Goal: Task Accomplishment & Management: Manage account settings

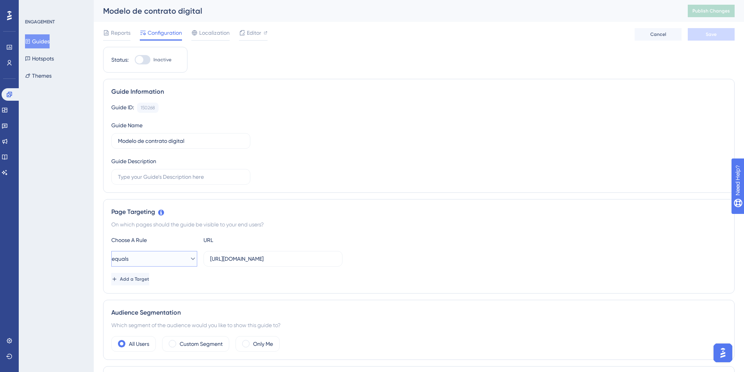
click at [128, 262] on span "equals" at bounding box center [120, 258] width 17 height 9
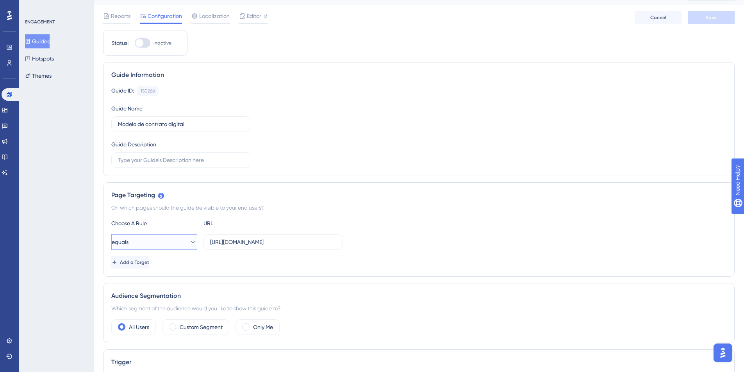
click at [141, 243] on button "equals" at bounding box center [154, 242] width 86 height 16
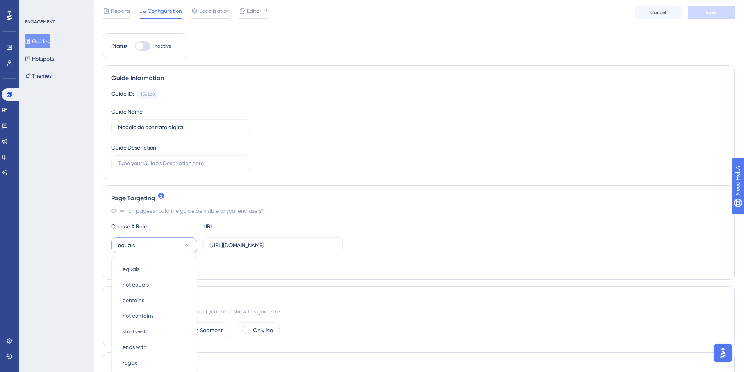
scroll to position [144, 0]
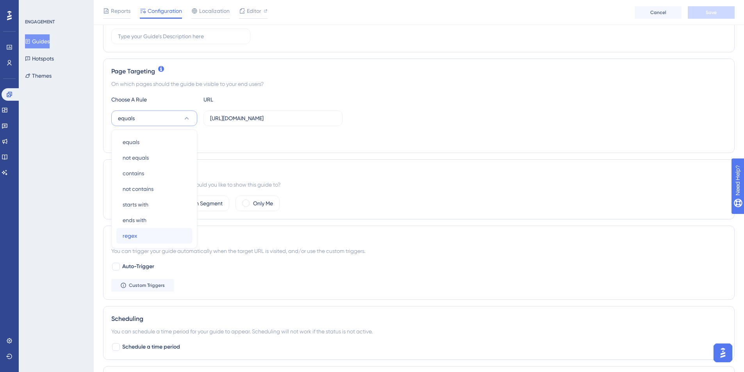
click at [153, 240] on div "regex regex" at bounding box center [154, 236] width 63 height 16
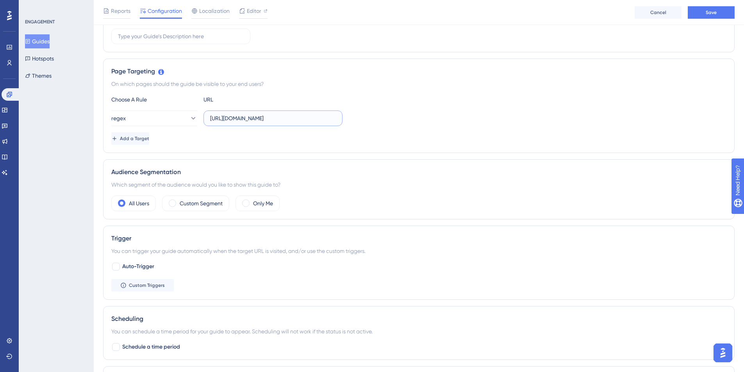
click at [290, 118] on input "https://payment.olaisaac.io/" at bounding box center [273, 118] width 126 height 9
paste input "\/\/(.*).olaisaac\.(dev|io)\/([^\/\s]+)\/matriculas/assinatura-digital"
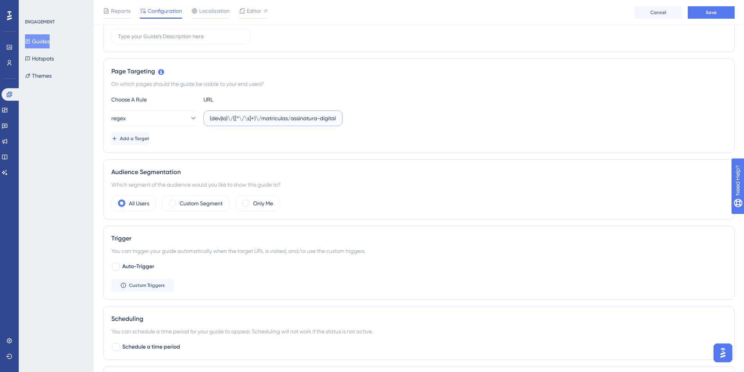
type input "https:\/\/(.*).olaisaac\.(dev|io)\/([^\/\s]+)\/matriculas/assinatura-digital"
click at [298, 152] on div "Page Targeting On which pages should the guide be visible to your end users? Ch…" at bounding box center [419, 106] width 632 height 95
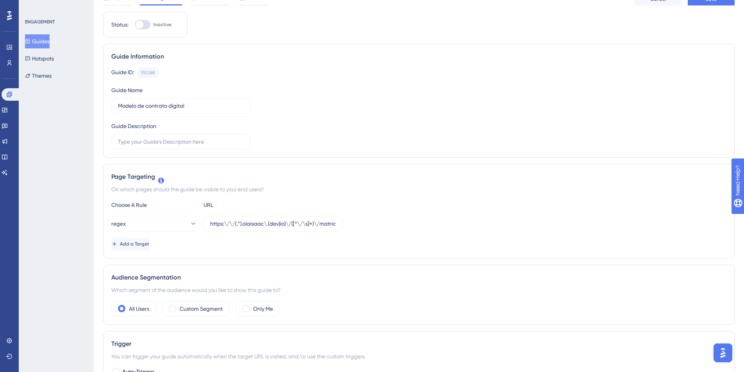
scroll to position [0, 0]
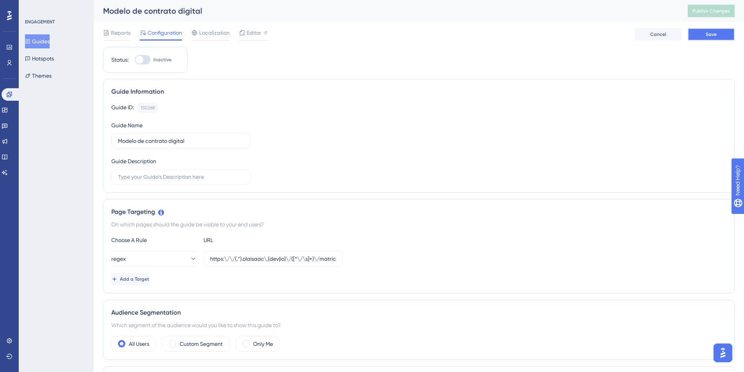
click at [720, 37] on button "Save" at bounding box center [711, 34] width 47 height 13
click at [35, 42] on button "Guides" at bounding box center [37, 41] width 25 height 14
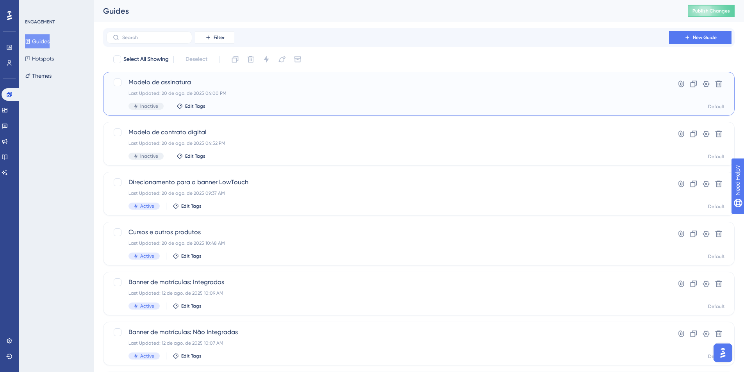
click at [168, 87] on span "Modelo de assinatura" at bounding box center [388, 82] width 519 height 9
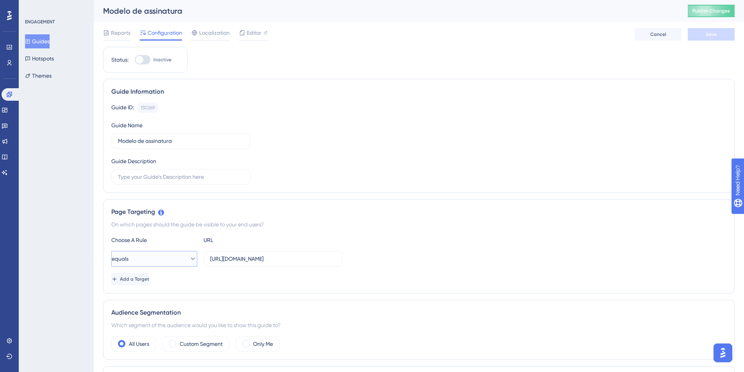
click at [189, 256] on icon at bounding box center [193, 259] width 8 height 8
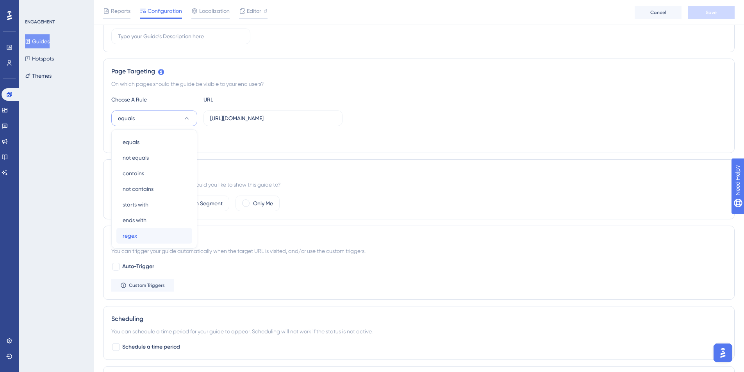
click at [143, 240] on div "regex regex" at bounding box center [154, 236] width 63 height 16
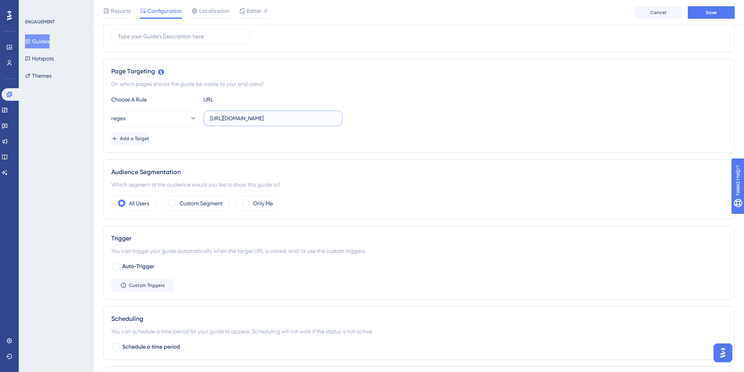
click at [293, 118] on input "https://payment.olaisaac.io/" at bounding box center [273, 118] width 126 height 9
paste input "\/\/(.*).olaisaac\.(dev|io)\/([^\/\s]+)\/matriculas/assinatura-digital"
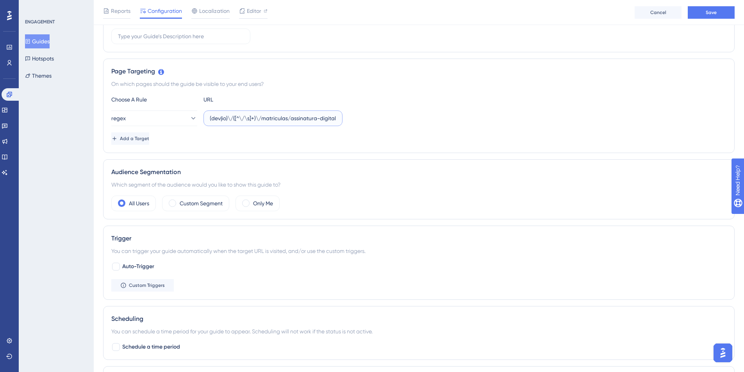
type input "https:\/\/(.*).olaisaac\.(dev|io)\/([^\/\s]+)\/matriculas/assinatura-digital"
click at [372, 124] on div "regex https:\/\/(.*).olaisaac\.(dev|io)\/([^\/\s]+)\/matriculas/assinatura-digi…" at bounding box center [418, 119] width 615 height 16
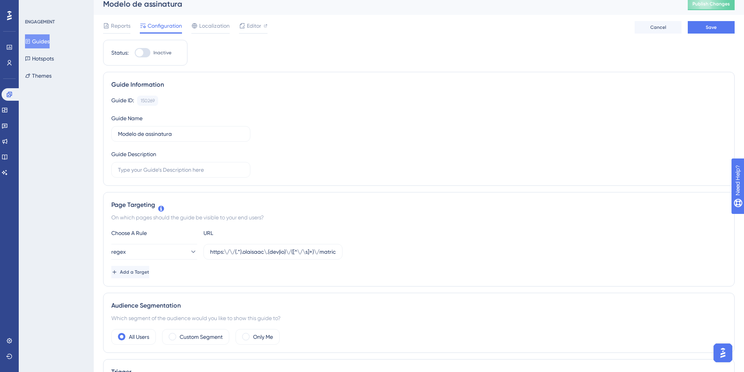
scroll to position [0, 0]
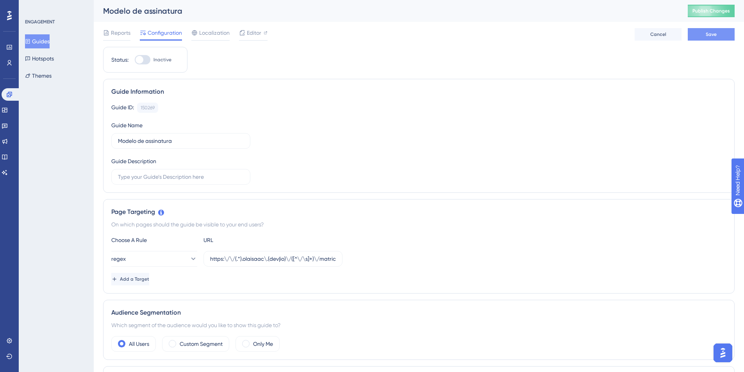
click at [714, 36] on span "Save" at bounding box center [711, 34] width 11 height 6
click at [249, 33] on span "Editor" at bounding box center [254, 32] width 14 height 9
click at [140, 58] on div at bounding box center [140, 60] width 8 height 8
click at [135, 60] on input "Inactive" at bounding box center [134, 60] width 0 height 0
checkbox input "true"
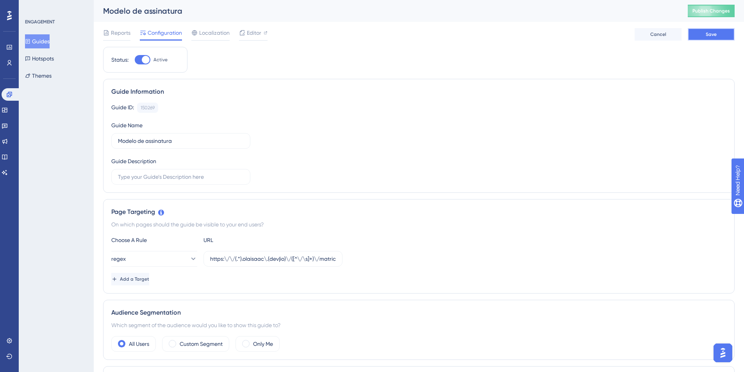
click at [710, 32] on span "Save" at bounding box center [711, 34] width 11 height 6
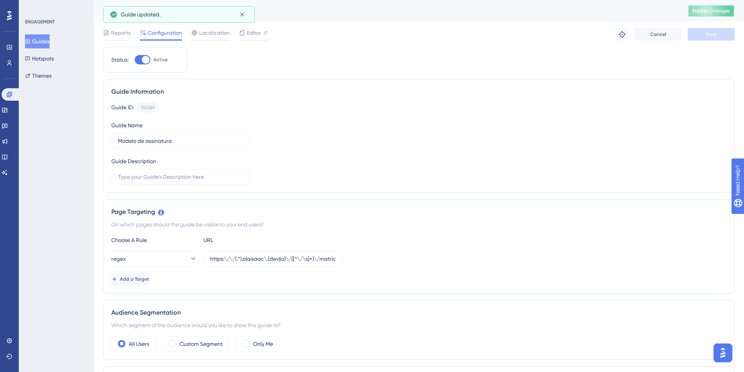
click at [730, 9] on span "Publish Changes" at bounding box center [712, 11] width 38 height 6
click at [38, 39] on button "Guides" at bounding box center [37, 41] width 25 height 14
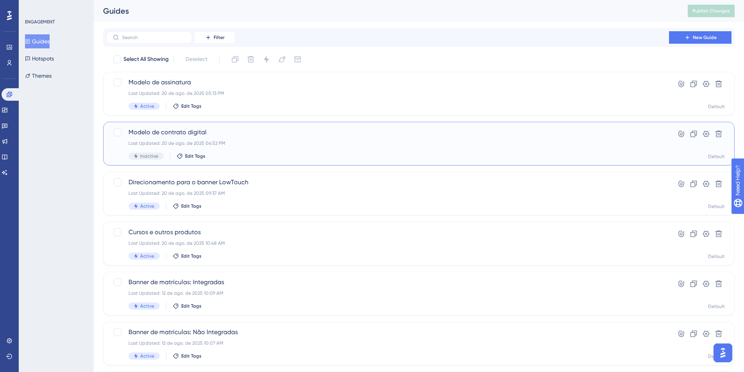
click at [167, 128] on span "Modelo de contrato digital" at bounding box center [388, 132] width 519 height 9
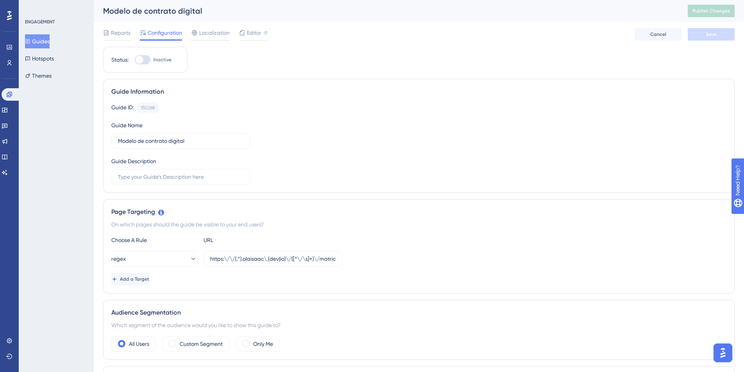
click at [140, 61] on div at bounding box center [140, 60] width 8 height 8
click at [135, 60] on input "Inactive" at bounding box center [134, 60] width 0 height 0
checkbox input "true"
click at [706, 37] on span "Save" at bounding box center [711, 34] width 11 height 6
click at [708, 16] on button "Publish Changes" at bounding box center [711, 11] width 47 height 13
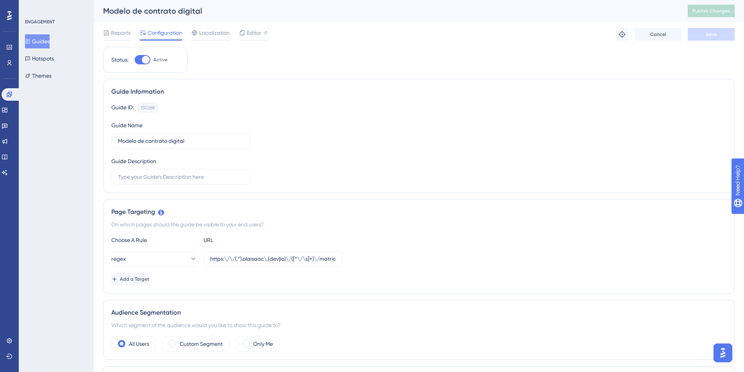
click at [50, 42] on button "Guides" at bounding box center [37, 41] width 25 height 14
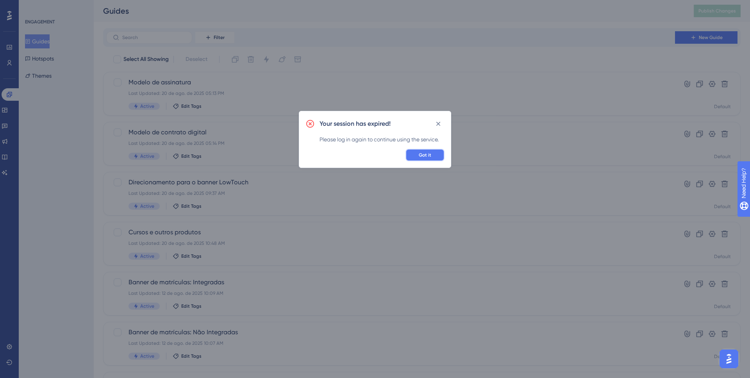
click at [422, 158] on button "Got it" at bounding box center [425, 155] width 39 height 13
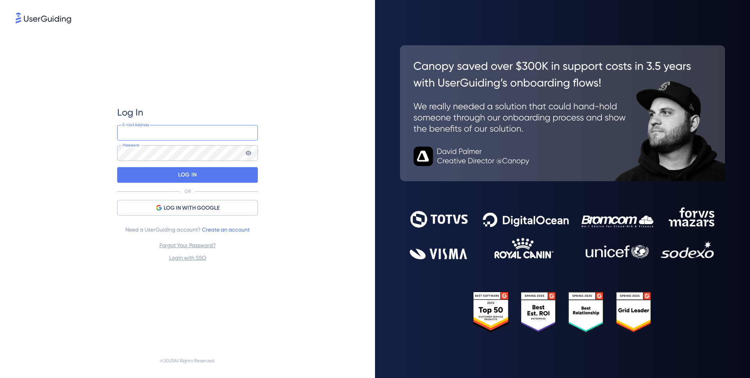
click at [174, 137] on input "email" at bounding box center [187, 133] width 141 height 16
click at [217, 143] on div "E-mail Address Password" at bounding box center [187, 143] width 141 height 36
click at [204, 132] on input "email" at bounding box center [187, 133] width 141 height 16
type input "gabriela.lima@isaac.com.br"
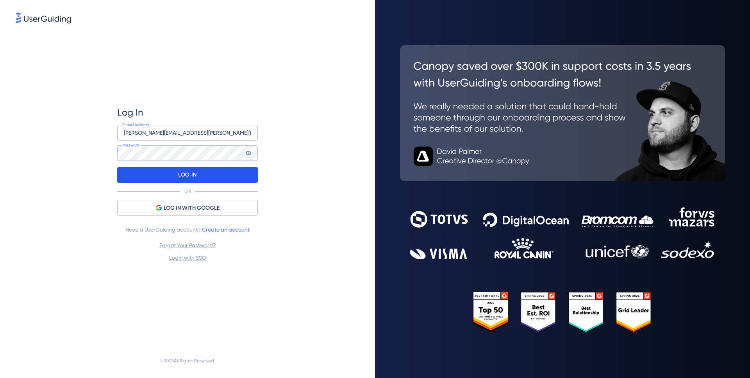
click at [192, 177] on p "LOG IN" at bounding box center [187, 175] width 18 height 13
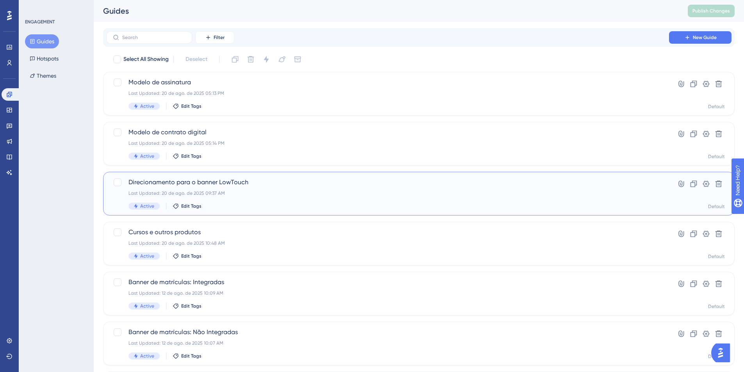
click at [171, 181] on span "Direcionamento para o banner LowTouch" at bounding box center [388, 182] width 519 height 9
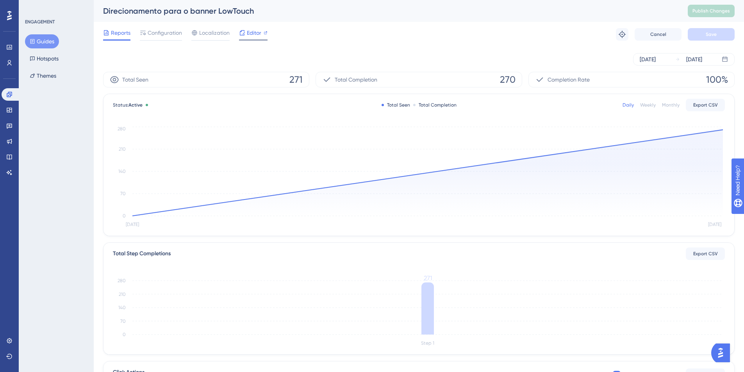
click at [246, 34] on div "Editor" at bounding box center [253, 32] width 29 height 9
click at [46, 43] on button "Guides" at bounding box center [42, 41] width 34 height 14
